Goal: Transaction & Acquisition: Purchase product/service

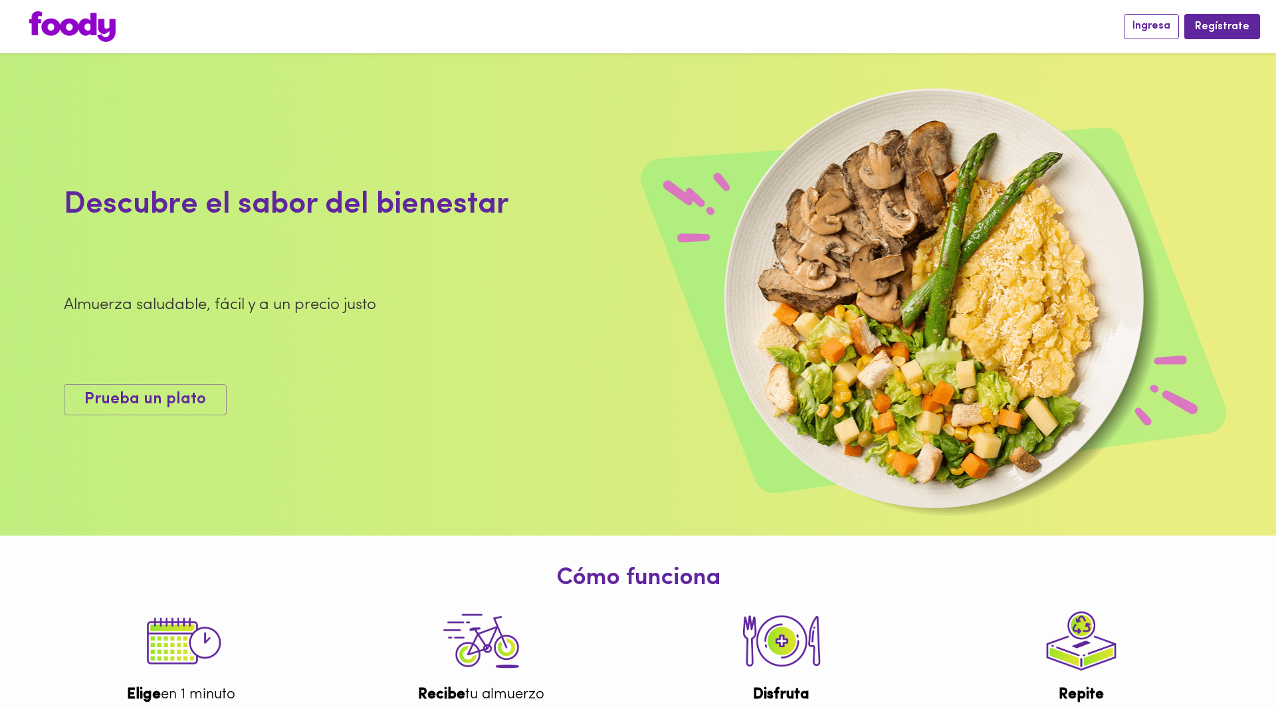
click at [1150, 30] on span "Ingresa" at bounding box center [1152, 26] width 38 height 13
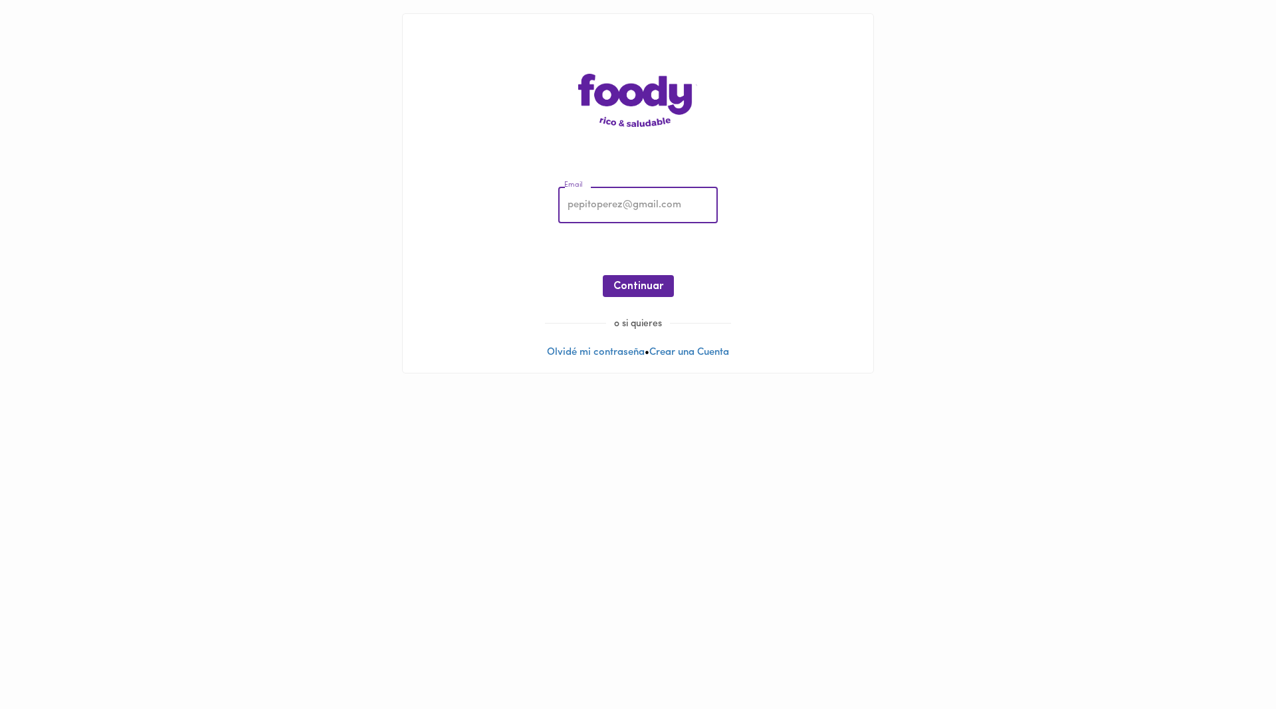
click at [620, 207] on input "email" at bounding box center [638, 205] width 160 height 37
click at [629, 208] on input "email" at bounding box center [638, 205] width 160 height 37
type input "[PERSON_NAME][EMAIL_ADDRESS][DOMAIN_NAME]"
click at [627, 284] on span "Continuar" at bounding box center [638, 286] width 50 height 13
click at [648, 284] on span "Ingresar" at bounding box center [638, 286] width 42 height 13
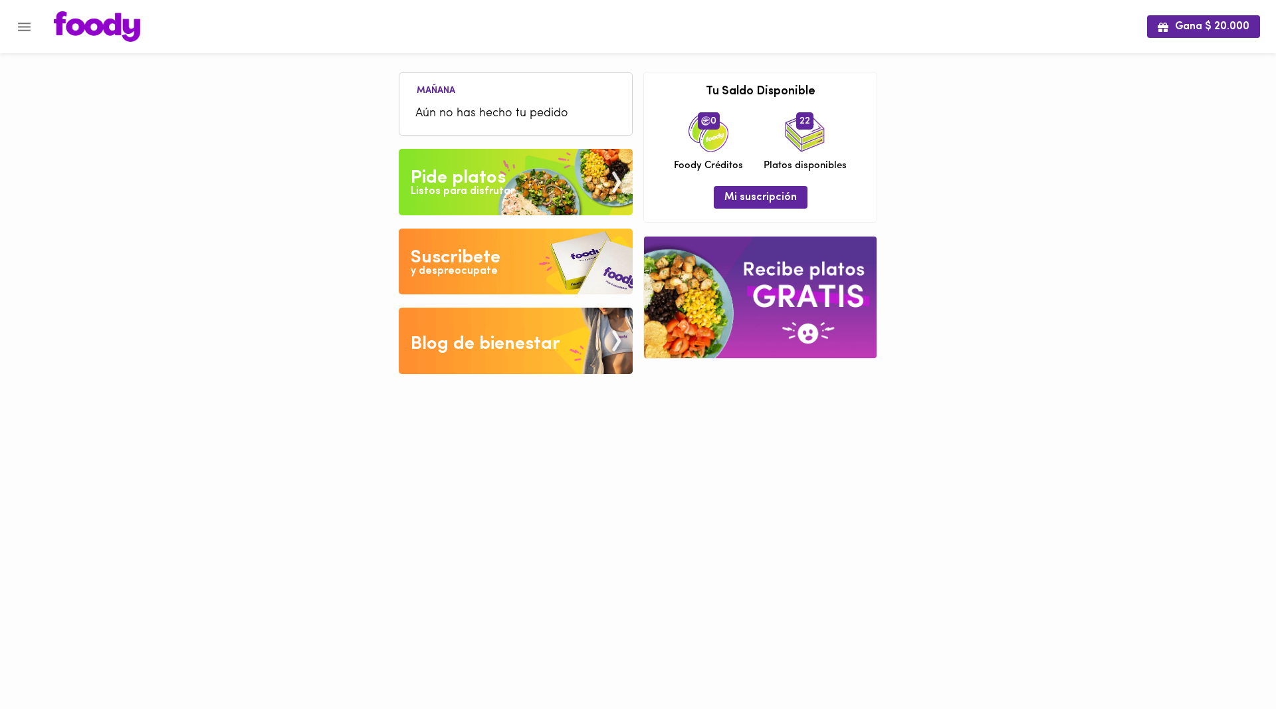
click at [446, 106] on span "Aún no has hecho tu pedido" at bounding box center [515, 114] width 201 height 18
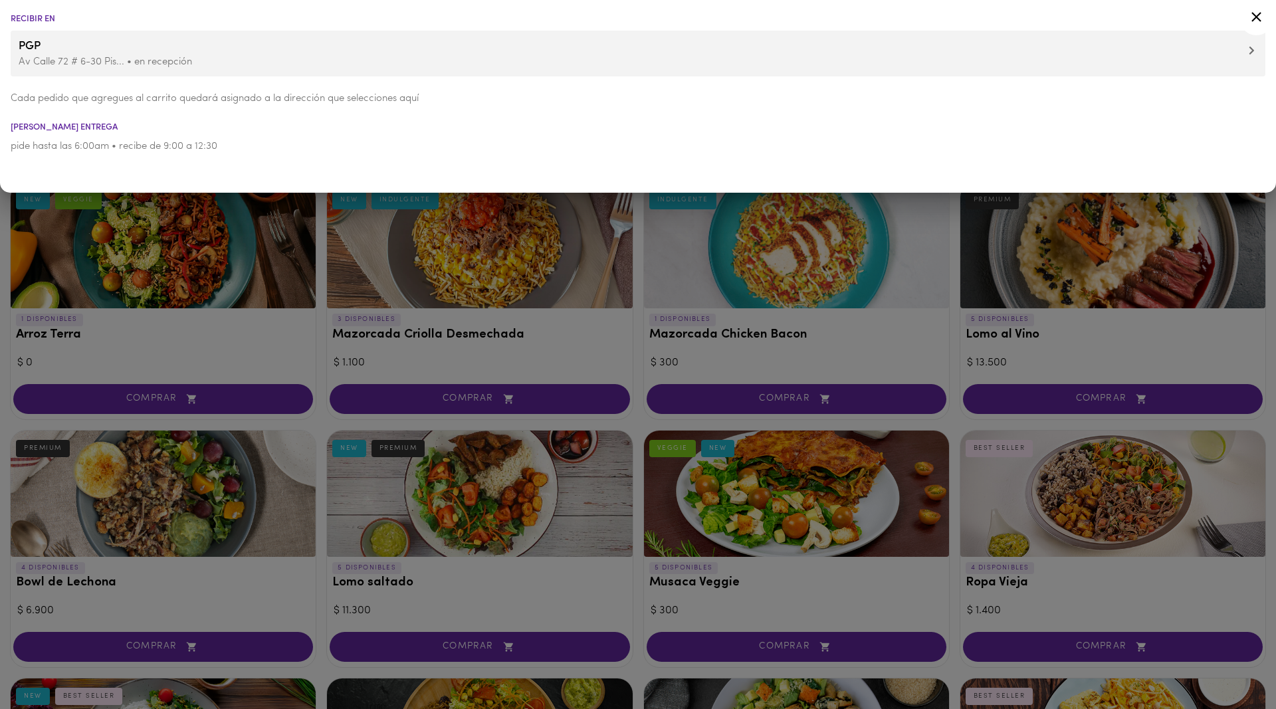
click at [1258, 16] on icon at bounding box center [1257, 17] width 10 height 10
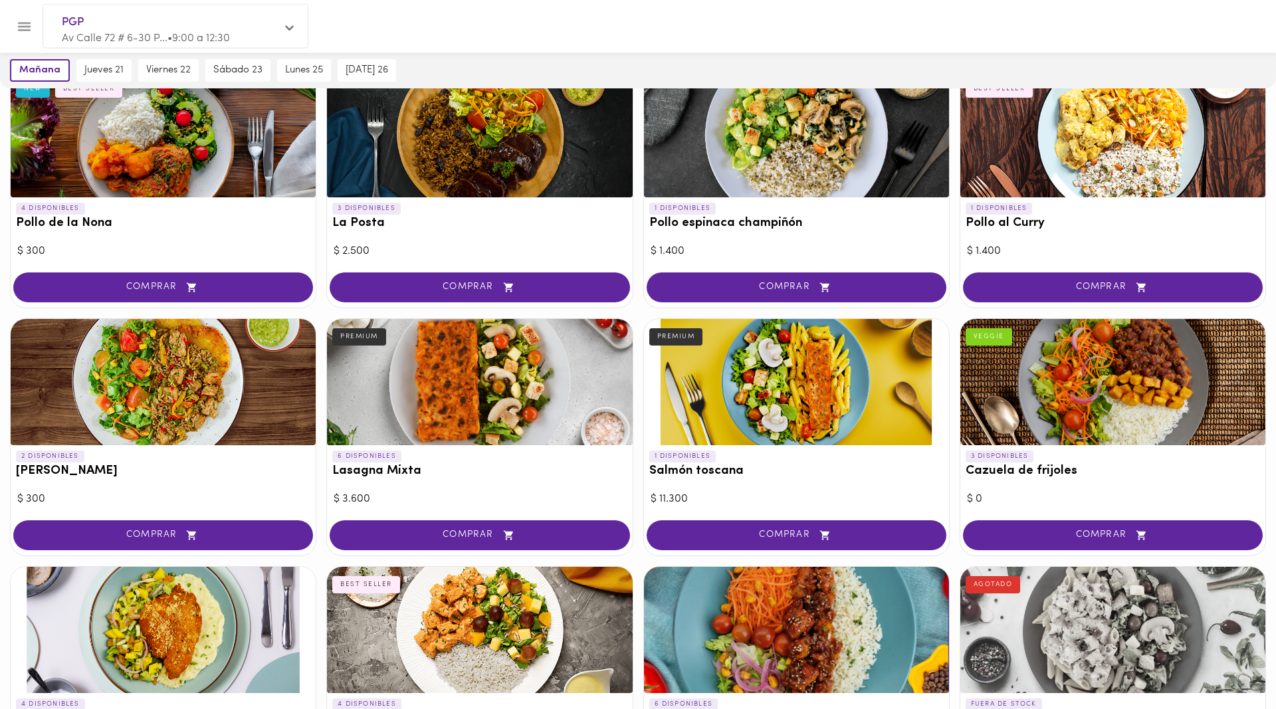
scroll to position [610, 0]
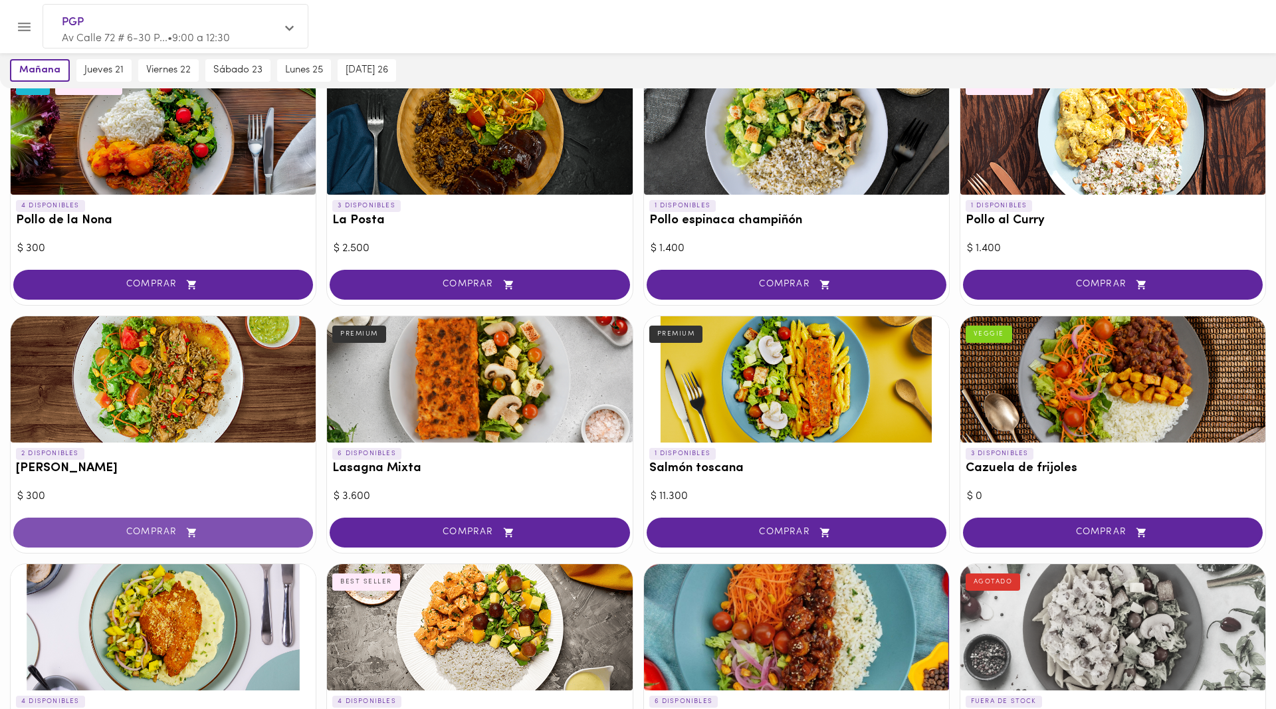
click at [156, 537] on span "COMPRAR" at bounding box center [163, 532] width 267 height 11
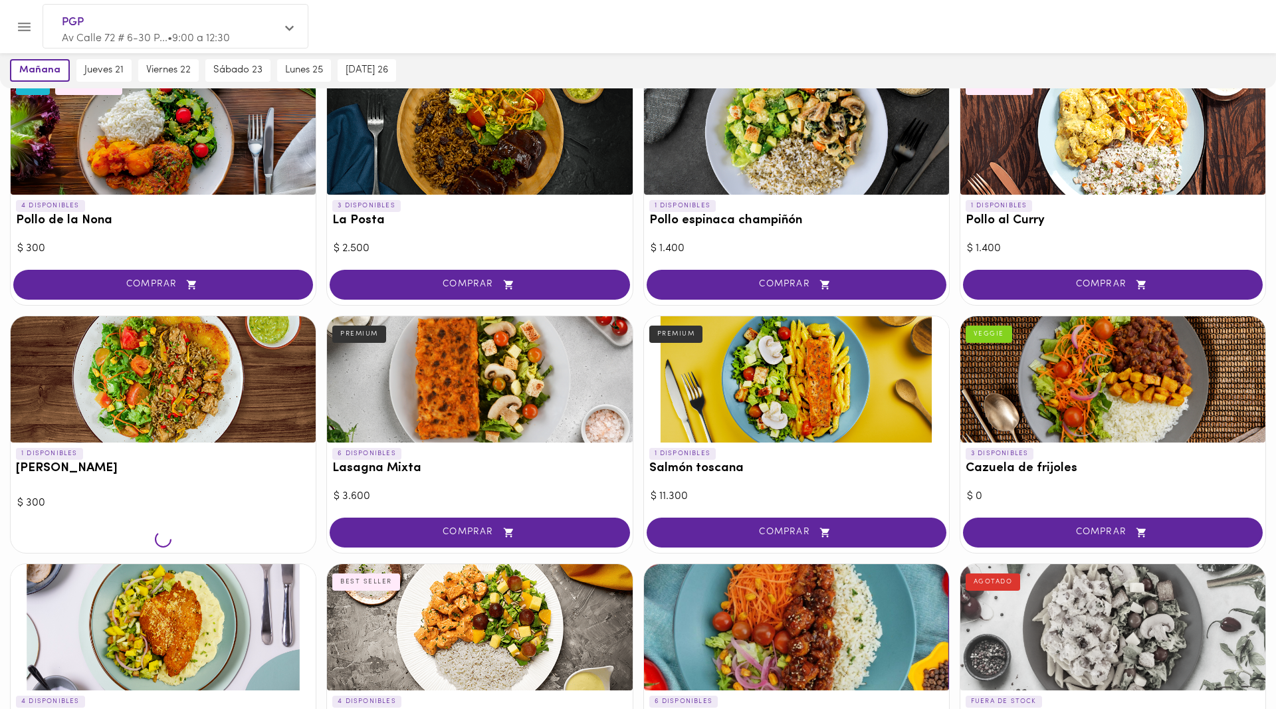
scroll to position [611, 0]
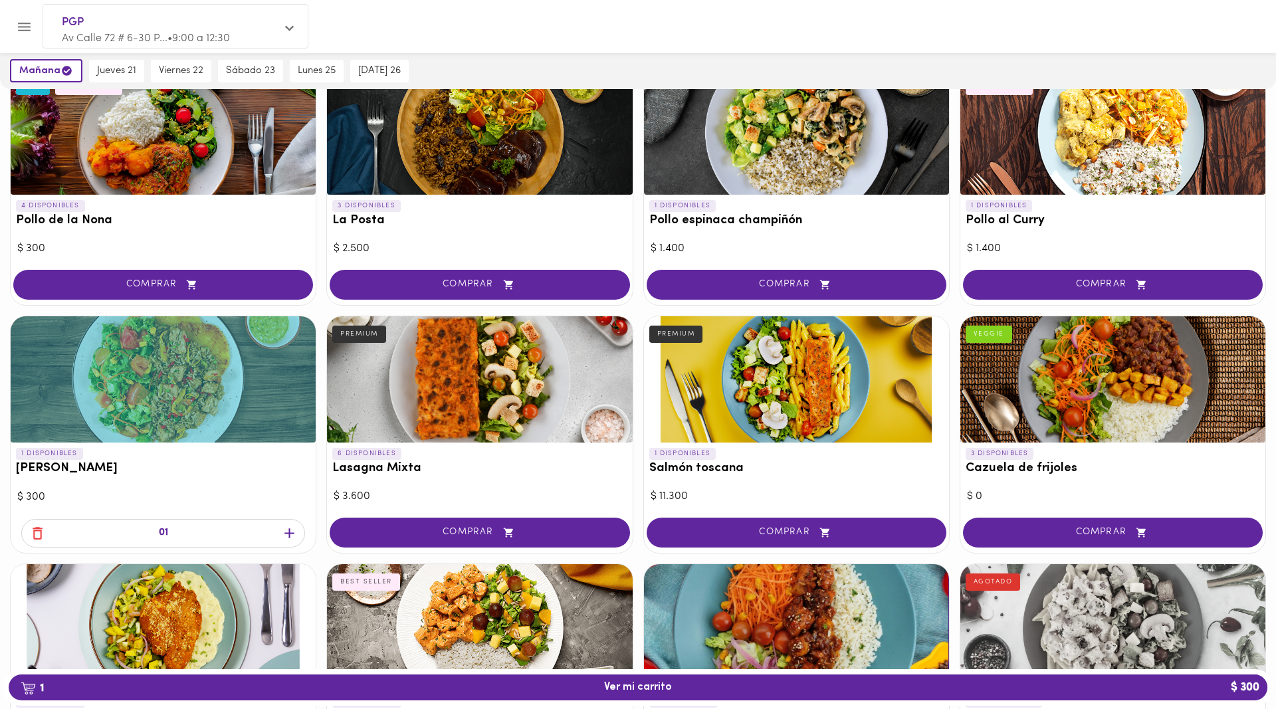
click at [289, 528] on icon "button" at bounding box center [289, 533] width 17 height 17
click at [653, 683] on span "2 Ver mi carrito $ 600" at bounding box center [638, 687] width 68 height 13
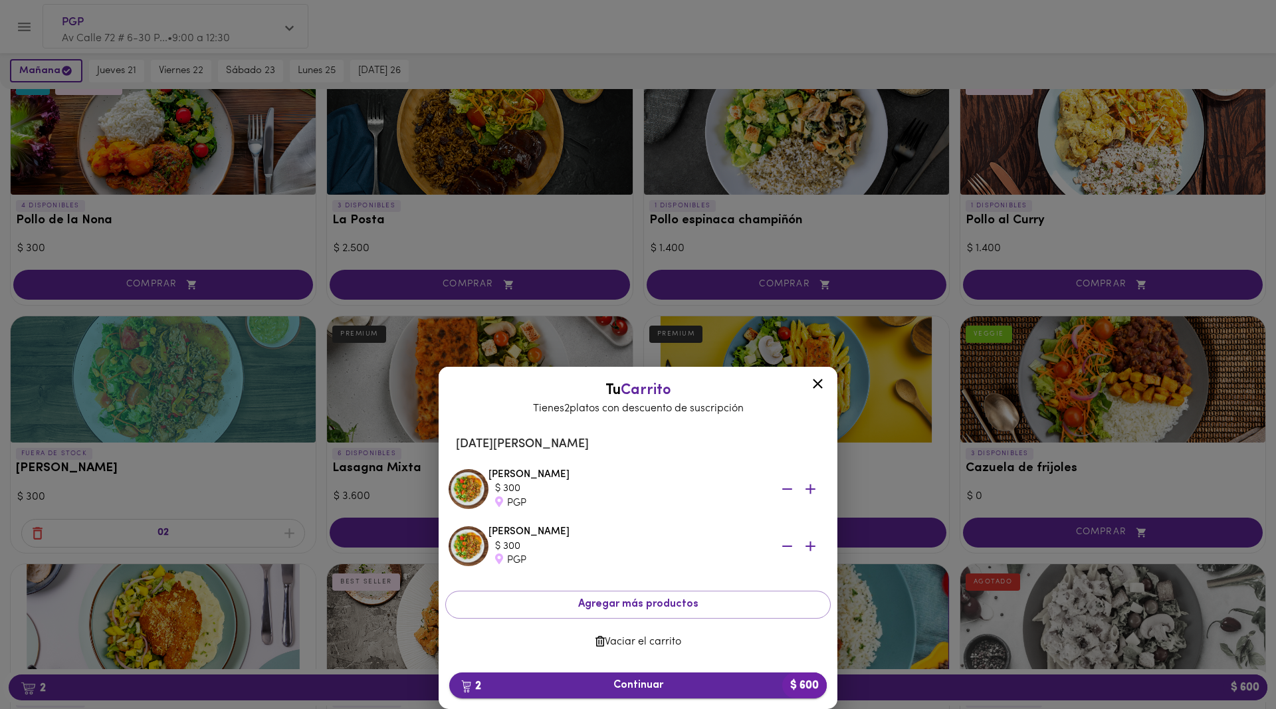
click at [635, 685] on span "2 Continuar $ 600" at bounding box center [638, 685] width 356 height 13
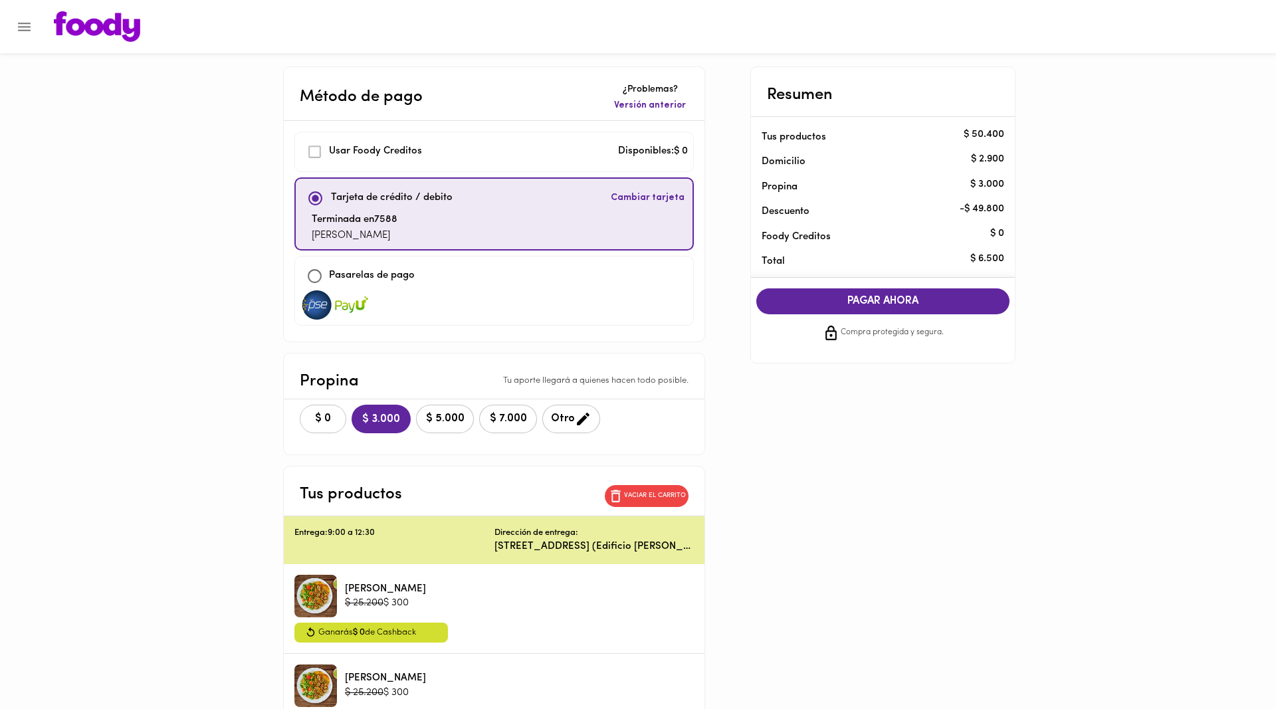
click at [300, 415] on button "$ 0" at bounding box center [323, 419] width 47 height 29
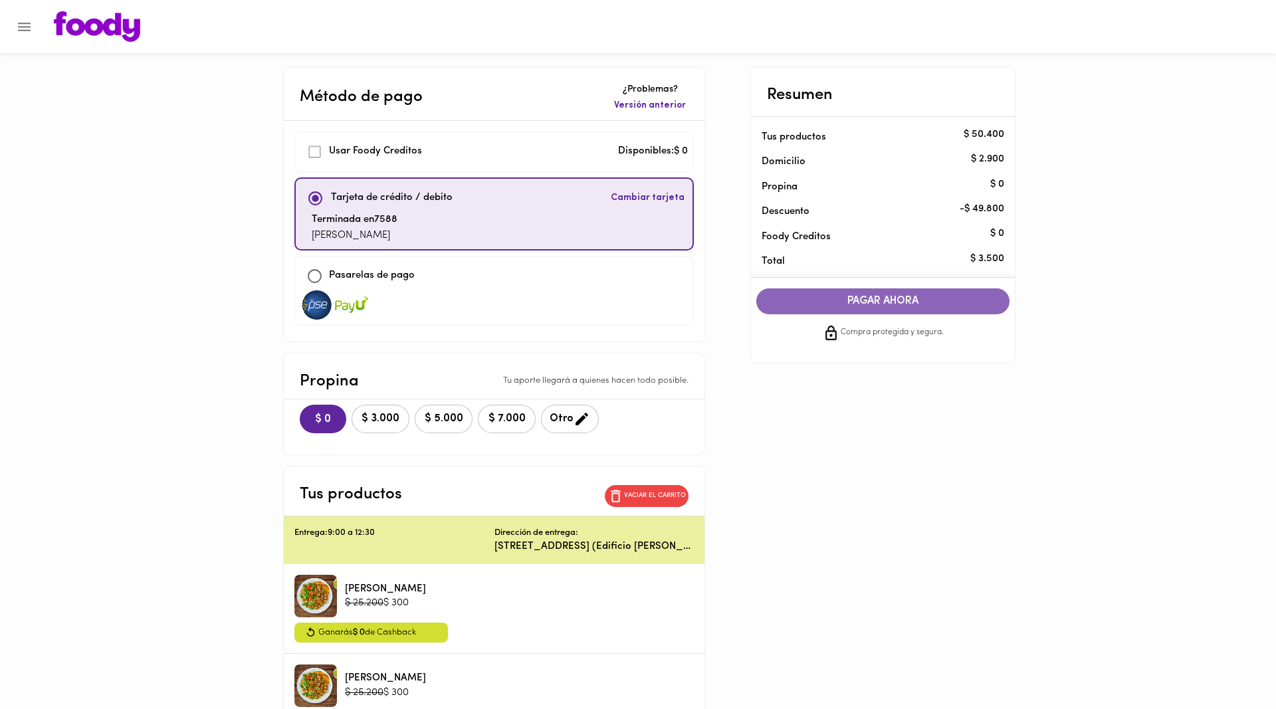
click at [905, 306] on span "PAGAR AHORA" at bounding box center [883, 301] width 227 height 13
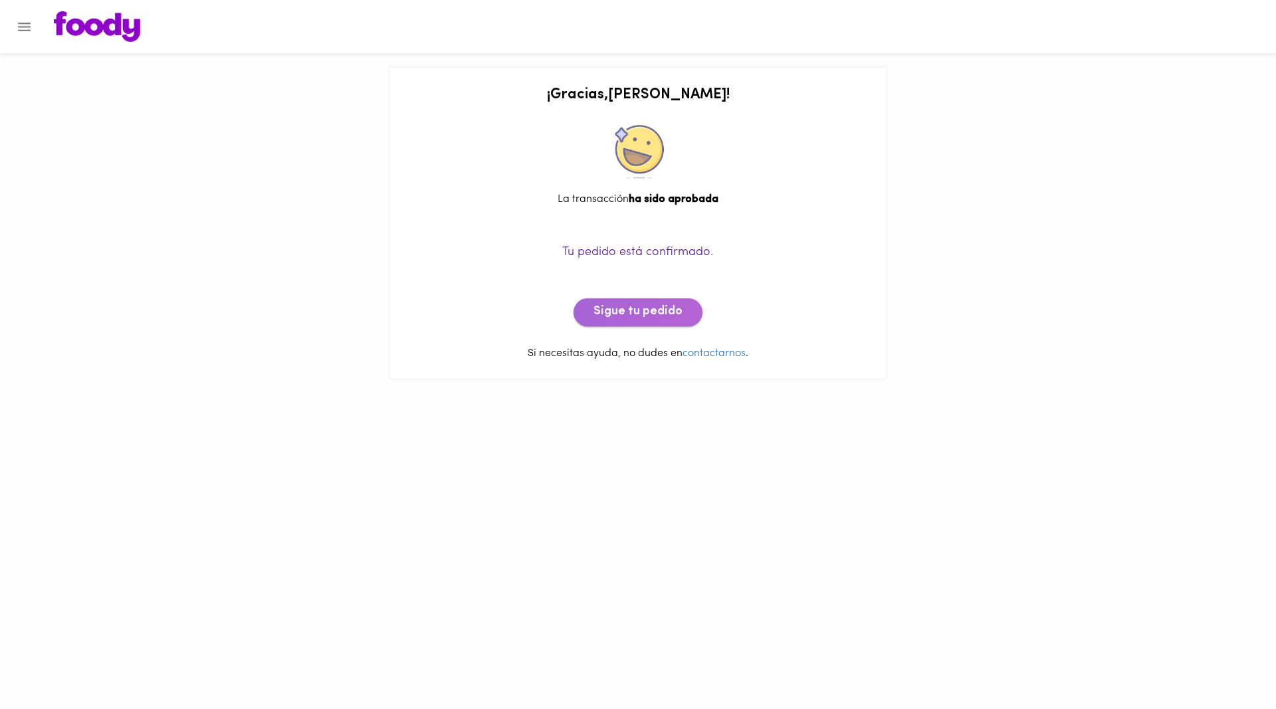
click at [640, 310] on span "Sigue tu pedido" at bounding box center [638, 312] width 89 height 15
